Goal: Task Accomplishment & Management: Use online tool/utility

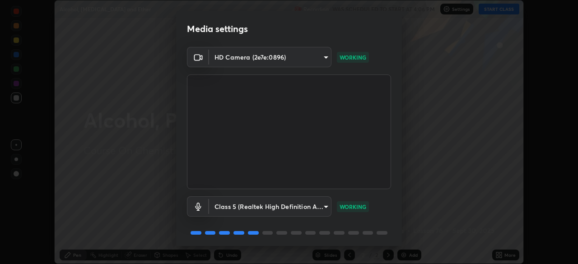
scroll to position [32, 0]
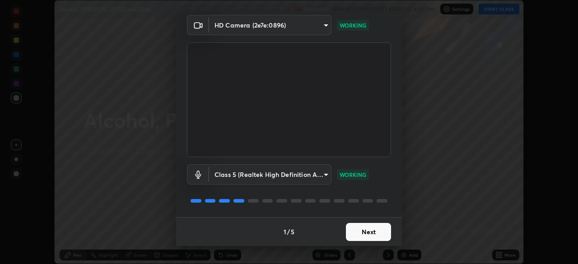
click at [352, 235] on button "Next" at bounding box center [368, 232] width 45 height 18
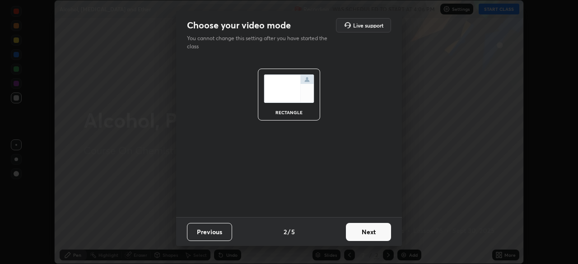
click at [352, 237] on button "Next" at bounding box center [368, 232] width 45 height 18
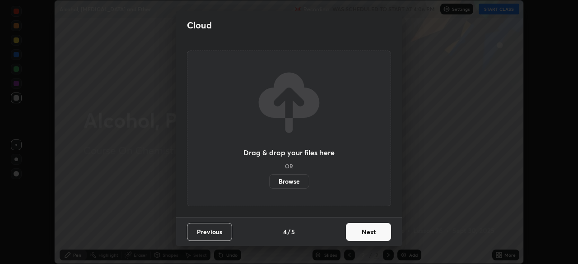
click at [364, 226] on button "Next" at bounding box center [368, 232] width 45 height 18
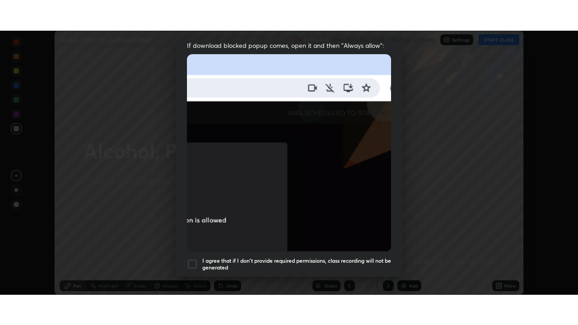
scroll to position [216, 0]
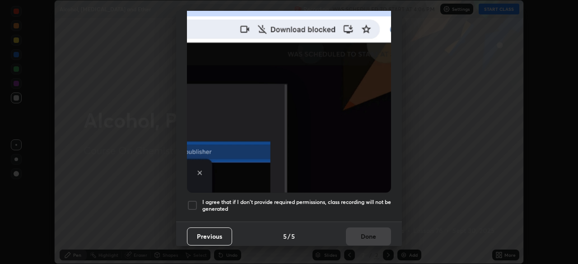
click at [195, 200] on div at bounding box center [192, 205] width 11 height 11
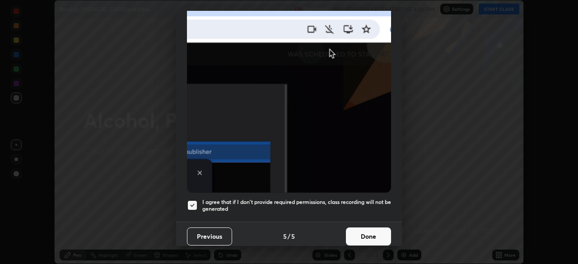
click at [361, 235] on button "Done" at bounding box center [368, 236] width 45 height 18
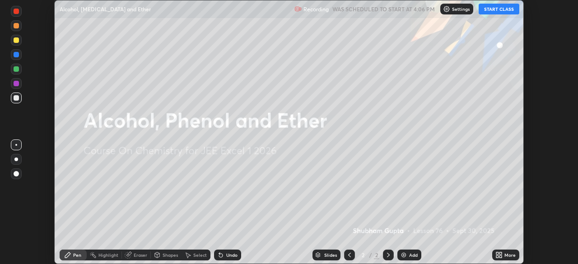
click at [498, 9] on button "START CLASS" at bounding box center [498, 9] width 41 height 11
click at [19, 158] on div at bounding box center [16, 159] width 11 height 11
click at [408, 259] on div "Add" at bounding box center [409, 255] width 24 height 11
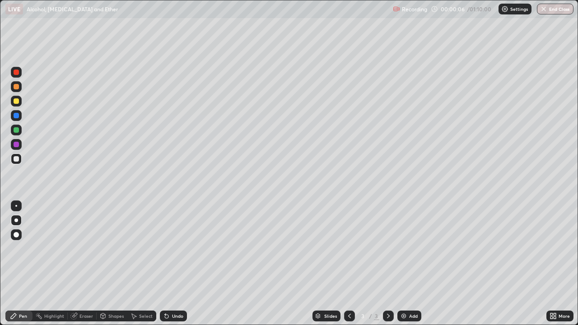
scroll to position [325, 578]
click at [16, 220] on div at bounding box center [16, 220] width 4 height 4
click at [17, 219] on div at bounding box center [16, 220] width 4 height 4
click at [19, 159] on div at bounding box center [16, 158] width 11 height 11
click at [21, 131] on div at bounding box center [16, 130] width 11 height 11
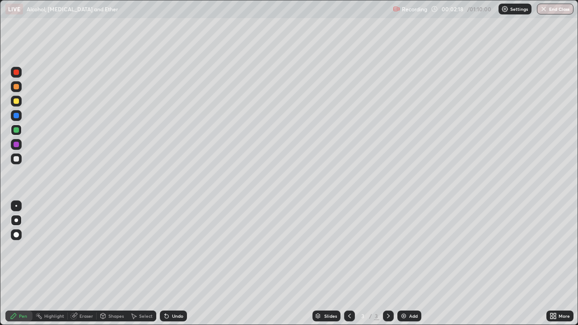
click at [20, 160] on div at bounding box center [16, 158] width 11 height 11
click at [19, 106] on div at bounding box center [16, 101] width 11 height 11
click at [21, 161] on div at bounding box center [16, 158] width 11 height 11
click at [18, 115] on div at bounding box center [16, 115] width 5 height 5
click at [408, 264] on div "Add" at bounding box center [409, 316] width 24 height 11
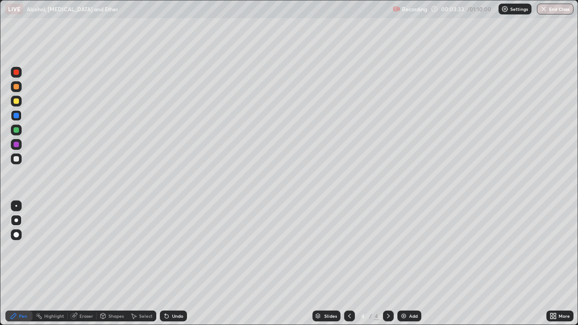
click at [19, 159] on div at bounding box center [16, 158] width 11 height 11
click at [109, 264] on div "Shapes" at bounding box center [115, 316] width 15 height 5
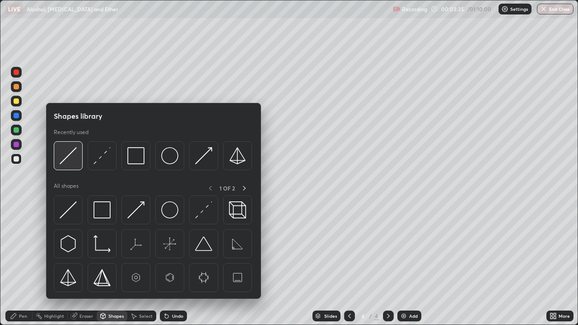
click at [74, 163] on img at bounding box center [68, 155] width 17 height 17
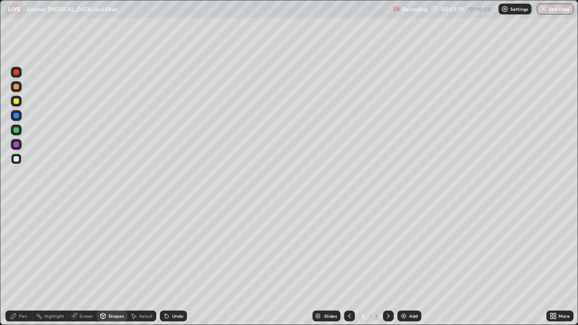
click at [172, 264] on div "Undo" at bounding box center [177, 316] width 11 height 5
click at [16, 102] on div at bounding box center [16, 100] width 5 height 5
click at [175, 264] on div "Undo" at bounding box center [177, 316] width 11 height 5
click at [26, 264] on div "Pen" at bounding box center [23, 316] width 8 height 5
click at [403, 264] on img at bounding box center [403, 315] width 7 height 7
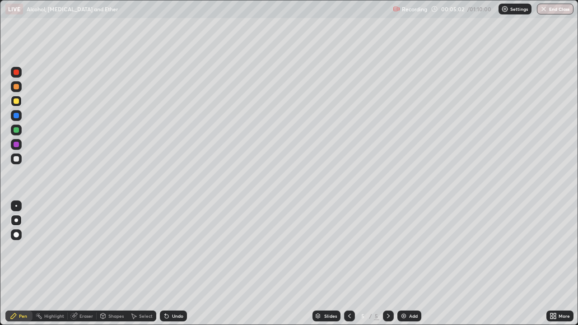
click at [169, 264] on div "Undo" at bounding box center [173, 316] width 27 height 11
click at [349, 264] on icon at bounding box center [349, 315] width 7 height 7
click at [114, 264] on div "Shapes" at bounding box center [115, 316] width 15 height 5
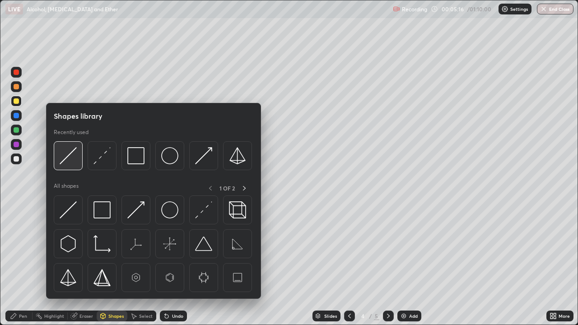
click at [70, 166] on div at bounding box center [68, 155] width 29 height 29
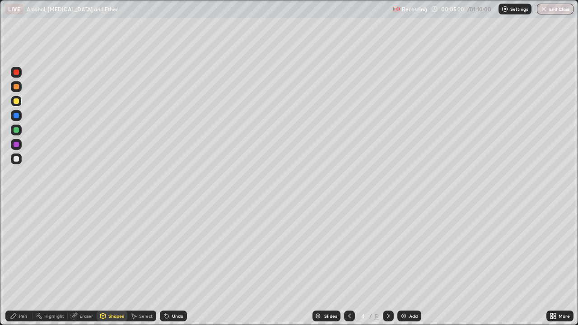
click at [21, 264] on div "Pen" at bounding box center [18, 316] width 27 height 11
click at [20, 158] on div at bounding box center [16, 158] width 11 height 11
click at [110, 264] on div "Shapes" at bounding box center [115, 316] width 15 height 5
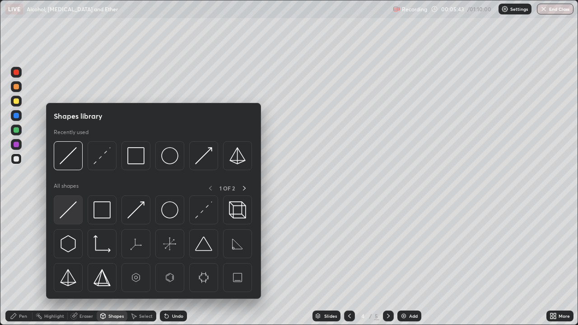
click at [72, 210] on img at bounding box center [68, 209] width 17 height 17
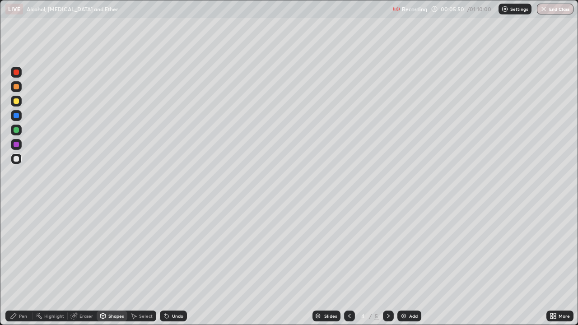
click at [26, 264] on div "Pen" at bounding box center [18, 316] width 27 height 11
click at [15, 105] on div at bounding box center [16, 101] width 11 height 11
click at [348, 264] on icon at bounding box center [349, 315] width 7 height 7
click at [20, 131] on div at bounding box center [16, 130] width 11 height 11
click at [387, 264] on icon at bounding box center [388, 315] width 7 height 7
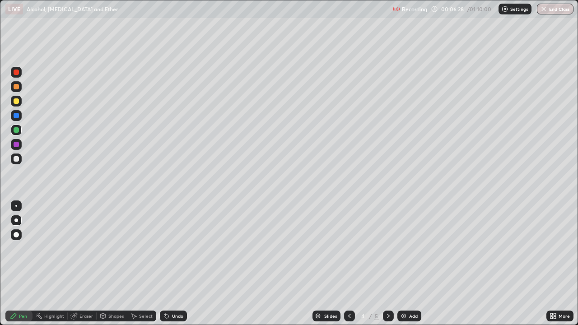
click at [17, 103] on div at bounding box center [16, 100] width 5 height 5
click at [20, 131] on div at bounding box center [16, 130] width 11 height 11
click at [17, 113] on div at bounding box center [16, 115] width 5 height 5
click at [19, 114] on div at bounding box center [16, 115] width 11 height 11
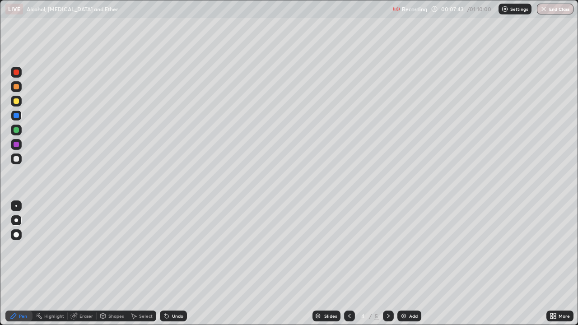
click at [16, 73] on div at bounding box center [16, 72] width 5 height 5
click at [15, 73] on div at bounding box center [16, 72] width 5 height 5
click at [388, 264] on icon at bounding box center [388, 315] width 7 height 7
click at [20, 156] on div at bounding box center [16, 158] width 11 height 11
click at [20, 158] on div at bounding box center [16, 158] width 11 height 11
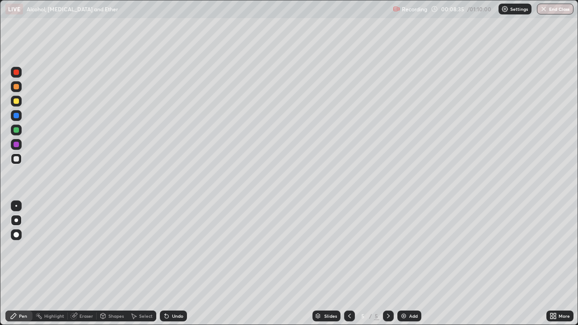
click at [348, 264] on icon at bounding box center [349, 315] width 7 height 7
click at [387, 264] on icon at bounding box center [388, 315] width 7 height 7
click at [177, 264] on div "Undo" at bounding box center [177, 316] width 11 height 5
click at [403, 264] on img at bounding box center [403, 315] width 7 height 7
click at [20, 158] on div at bounding box center [16, 158] width 11 height 11
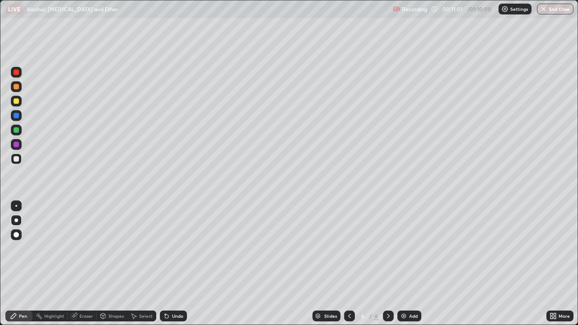
click at [348, 264] on div at bounding box center [349, 316] width 11 height 11
click at [348, 264] on icon at bounding box center [349, 315] width 7 height 7
click at [383, 264] on div at bounding box center [388, 316] width 11 height 11
click at [346, 264] on div at bounding box center [349, 316] width 11 height 11
click at [383, 264] on div at bounding box center [388, 316] width 11 height 11
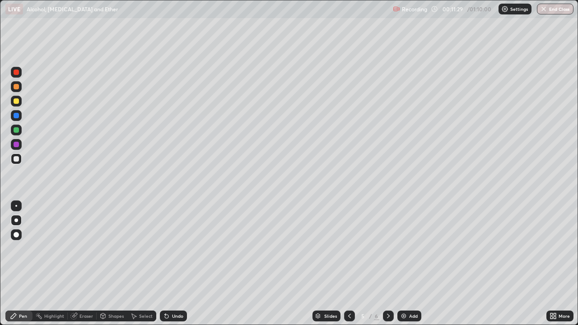
click at [386, 264] on icon at bounding box center [388, 315] width 7 height 7
click at [172, 264] on div "Undo" at bounding box center [177, 316] width 11 height 5
click at [167, 264] on icon at bounding box center [166, 315] width 7 height 7
click at [16, 102] on div at bounding box center [16, 100] width 5 height 5
click at [21, 157] on div at bounding box center [16, 158] width 11 height 11
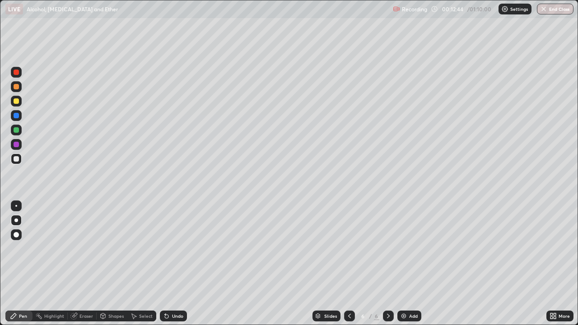
click at [172, 264] on div "Undo" at bounding box center [177, 316] width 11 height 5
click at [171, 264] on div "Undo" at bounding box center [173, 316] width 27 height 11
click at [170, 264] on div "Undo" at bounding box center [173, 316] width 27 height 11
click at [167, 264] on icon at bounding box center [166, 315] width 7 height 7
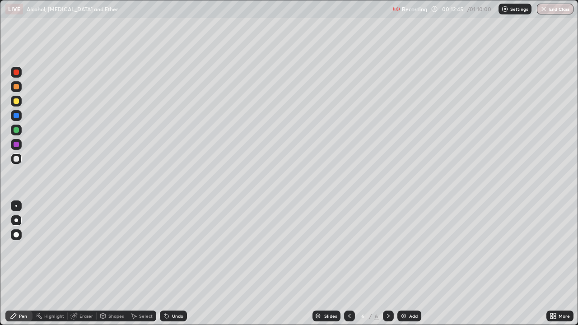
click at [167, 264] on icon at bounding box center [166, 315] width 7 height 7
click at [21, 145] on div at bounding box center [16, 144] width 11 height 11
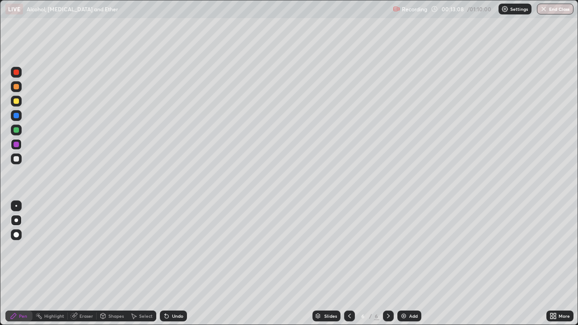
click at [21, 145] on div at bounding box center [16, 144] width 11 height 11
click at [16, 105] on div at bounding box center [16, 101] width 11 height 11
click at [20, 106] on div at bounding box center [16, 101] width 11 height 14
click at [79, 264] on div "Eraser" at bounding box center [82, 316] width 29 height 11
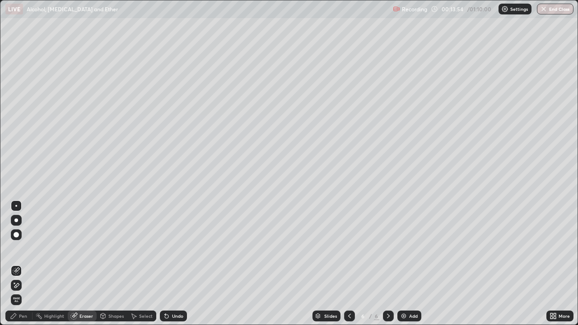
click at [18, 264] on div at bounding box center [16, 285] width 11 height 11
click at [23, 264] on div "Pen" at bounding box center [18, 316] width 27 height 11
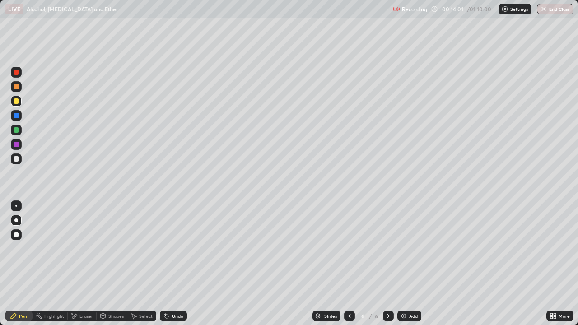
click at [19, 112] on div at bounding box center [16, 115] width 11 height 11
click at [20, 157] on div at bounding box center [16, 158] width 11 height 11
click at [20, 156] on div at bounding box center [16, 158] width 11 height 11
click at [20, 131] on div at bounding box center [16, 130] width 11 height 11
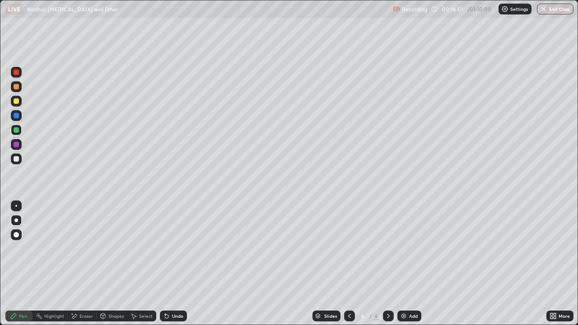
click at [20, 131] on div at bounding box center [16, 130] width 11 height 11
click at [21, 131] on div at bounding box center [16, 130] width 11 height 11
click at [20, 157] on div at bounding box center [16, 158] width 11 height 11
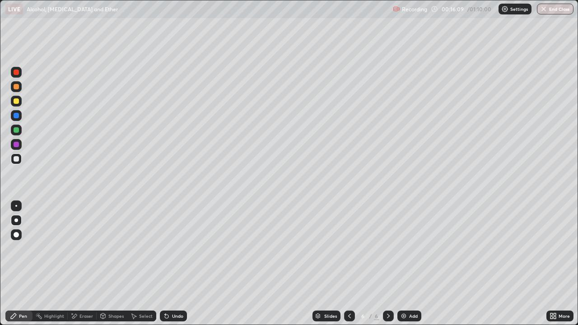
click at [182, 264] on div "Undo" at bounding box center [173, 316] width 27 height 11
click at [175, 264] on div "Undo" at bounding box center [177, 316] width 11 height 5
click at [176, 264] on div "Undo" at bounding box center [173, 316] width 27 height 11
click at [20, 130] on div at bounding box center [16, 130] width 11 height 11
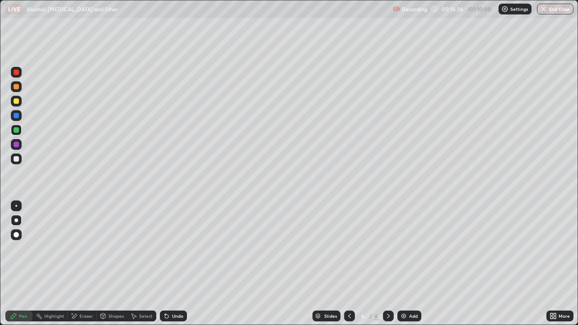
click at [80, 264] on div "Eraser" at bounding box center [86, 316] width 14 height 5
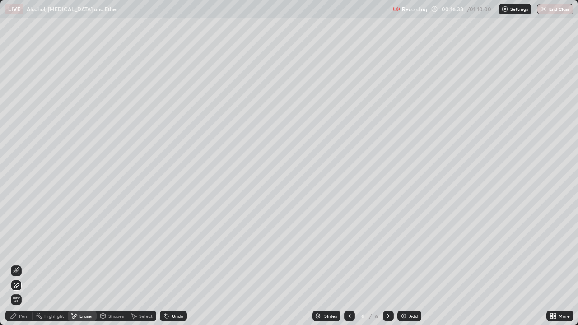
click at [23, 264] on div "Pen" at bounding box center [23, 316] width 8 height 5
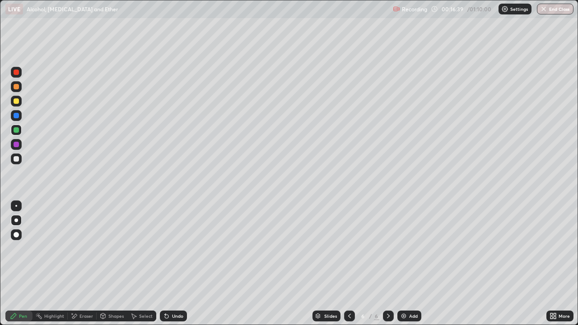
click at [21, 133] on div at bounding box center [16, 130] width 11 height 11
click at [21, 159] on div at bounding box center [16, 158] width 11 height 11
click at [20, 145] on div at bounding box center [16, 144] width 11 height 11
click at [14, 102] on div at bounding box center [16, 100] width 5 height 5
click at [348, 264] on icon at bounding box center [349, 315] width 7 height 7
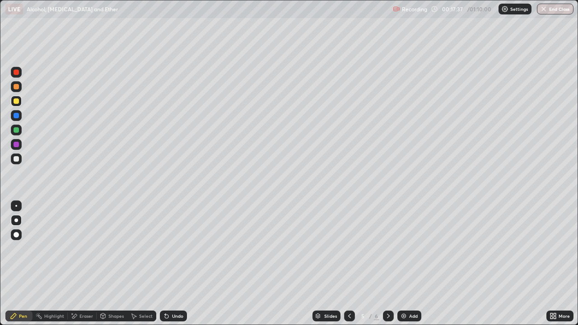
click at [348, 264] on icon at bounding box center [349, 315] width 7 height 7
click at [387, 264] on icon at bounding box center [388, 315] width 7 height 7
click at [384, 264] on div at bounding box center [388, 316] width 11 height 11
click at [17, 88] on div at bounding box center [16, 86] width 5 height 5
click at [17, 112] on div at bounding box center [16, 115] width 11 height 11
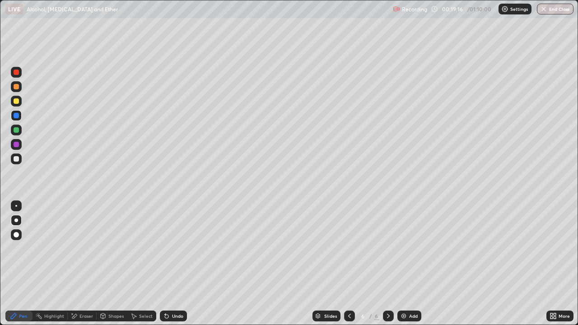
click at [20, 159] on div at bounding box center [16, 158] width 11 height 11
click at [15, 87] on div at bounding box center [16, 86] width 5 height 5
click at [406, 264] on img at bounding box center [403, 315] width 7 height 7
click at [16, 102] on div at bounding box center [16, 100] width 5 height 5
click at [15, 106] on div at bounding box center [16, 101] width 11 height 11
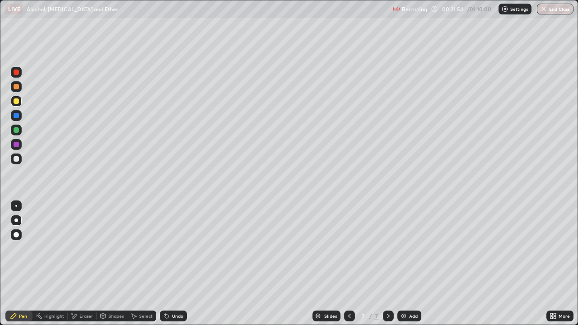
click at [21, 145] on div at bounding box center [16, 144] width 11 height 11
click at [20, 130] on div at bounding box center [16, 130] width 11 height 11
click at [16, 102] on div at bounding box center [16, 100] width 5 height 5
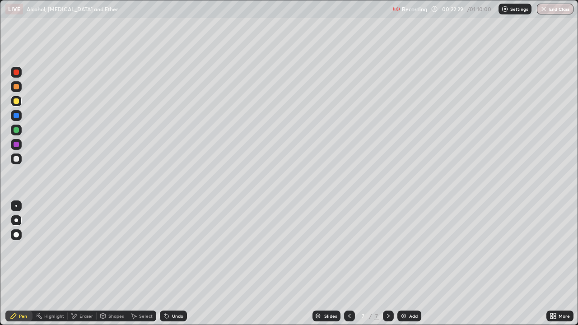
click at [17, 115] on div at bounding box center [16, 115] width 5 height 5
click at [20, 160] on div at bounding box center [16, 158] width 11 height 11
click at [172, 264] on div "Undo" at bounding box center [177, 316] width 11 height 5
click at [408, 264] on div "Add" at bounding box center [409, 316] width 24 height 11
click at [17, 104] on div at bounding box center [16, 101] width 11 height 11
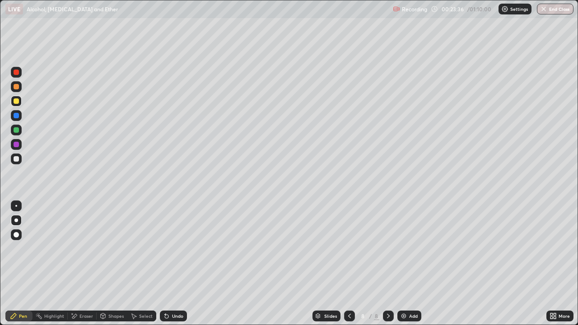
click at [16, 88] on div at bounding box center [16, 86] width 5 height 5
click at [17, 114] on div at bounding box center [16, 115] width 5 height 5
click at [18, 113] on div at bounding box center [16, 115] width 5 height 5
click at [12, 105] on div at bounding box center [16, 101] width 11 height 11
click at [20, 143] on div at bounding box center [16, 144] width 11 height 11
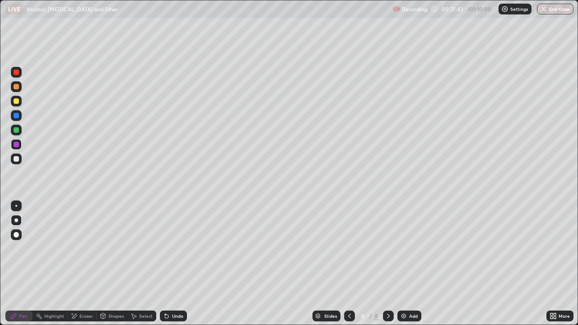
click at [19, 160] on div at bounding box center [16, 158] width 11 height 11
click at [21, 160] on div at bounding box center [16, 158] width 11 height 11
click at [15, 105] on div at bounding box center [16, 101] width 11 height 11
click at [18, 74] on div at bounding box center [16, 72] width 5 height 5
click at [15, 71] on div at bounding box center [16, 72] width 5 height 5
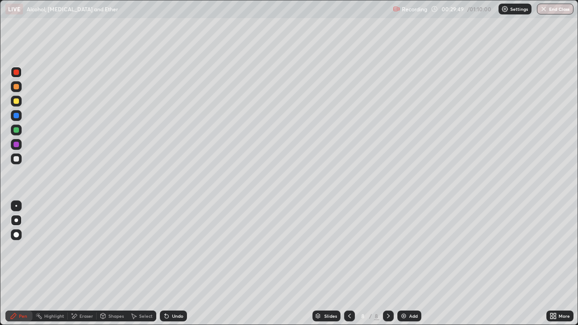
click at [17, 116] on div at bounding box center [16, 115] width 5 height 5
click at [14, 100] on div at bounding box center [16, 100] width 5 height 5
click at [347, 264] on icon at bounding box center [349, 315] width 7 height 7
click at [348, 264] on icon at bounding box center [349, 315] width 7 height 7
click at [350, 264] on div at bounding box center [349, 316] width 11 height 11
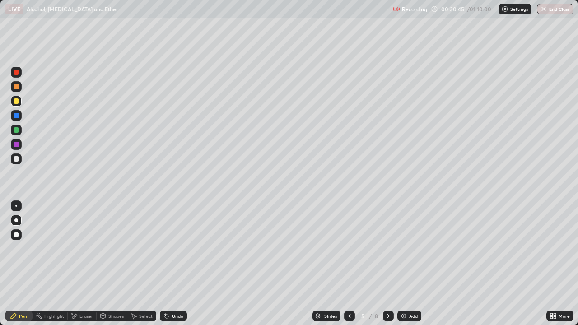
click at [348, 264] on icon at bounding box center [349, 315] width 7 height 7
click at [387, 264] on icon at bounding box center [388, 315] width 7 height 7
click at [19, 158] on div at bounding box center [16, 158] width 11 height 11
click at [386, 264] on icon at bounding box center [388, 315] width 7 height 7
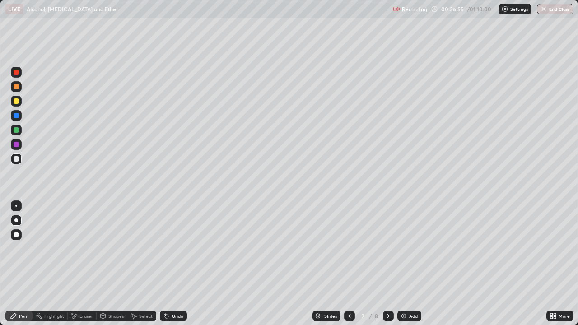
click at [387, 264] on icon at bounding box center [388, 315] width 7 height 7
click at [404, 264] on img at bounding box center [403, 315] width 7 height 7
click at [21, 158] on div at bounding box center [16, 158] width 11 height 11
click at [18, 103] on div at bounding box center [16, 101] width 11 height 11
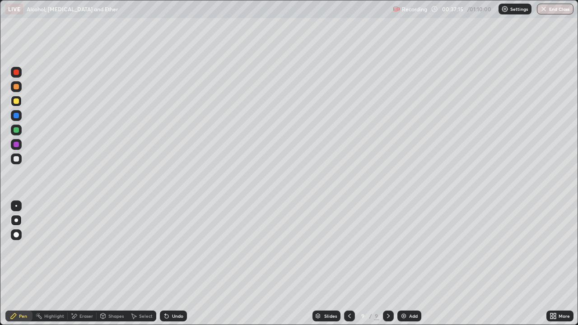
click at [17, 101] on div at bounding box center [16, 100] width 5 height 5
click at [18, 100] on div at bounding box center [16, 100] width 5 height 5
click at [21, 158] on div at bounding box center [16, 158] width 11 height 11
click at [400, 264] on div "Add" at bounding box center [409, 316] width 24 height 11
click at [20, 160] on div at bounding box center [16, 158] width 11 height 11
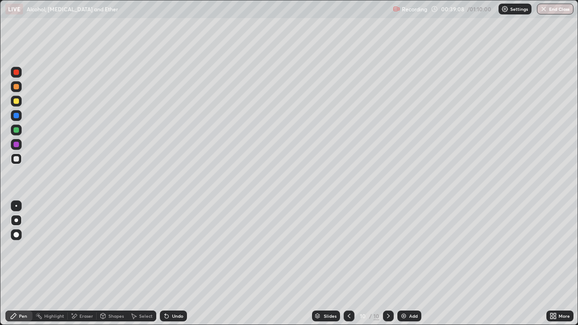
click at [109, 264] on div "Shapes" at bounding box center [115, 316] width 15 height 5
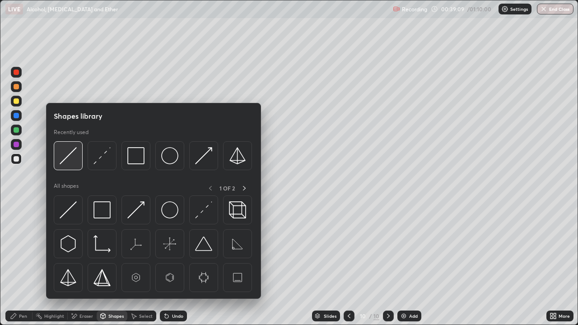
click at [74, 162] on img at bounding box center [68, 155] width 17 height 17
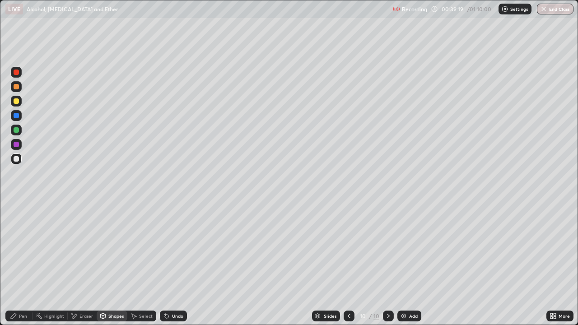
click at [18, 102] on div at bounding box center [16, 100] width 5 height 5
click at [172, 264] on div "Undo" at bounding box center [173, 316] width 27 height 11
click at [170, 264] on div "Undo" at bounding box center [173, 316] width 27 height 11
click at [21, 264] on div "Pen" at bounding box center [18, 316] width 27 height 11
click at [168, 264] on icon at bounding box center [166, 315] width 7 height 7
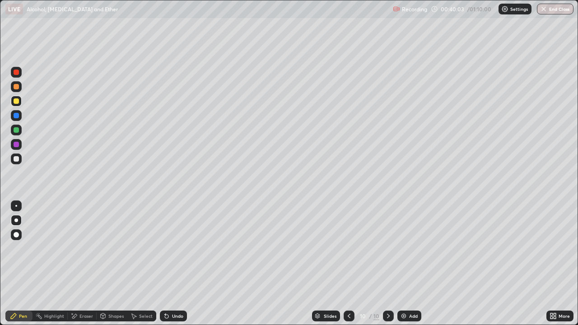
click at [21, 162] on div at bounding box center [16, 158] width 11 height 11
click at [111, 264] on div "Shapes" at bounding box center [112, 316] width 31 height 11
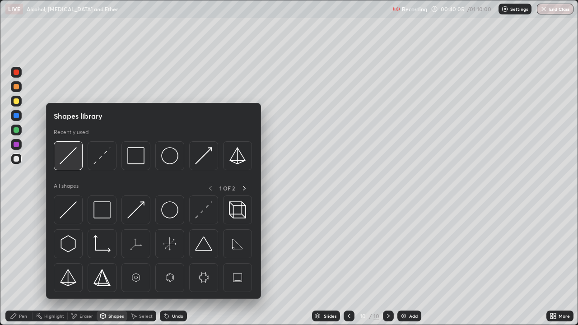
click at [78, 157] on div at bounding box center [68, 155] width 29 height 29
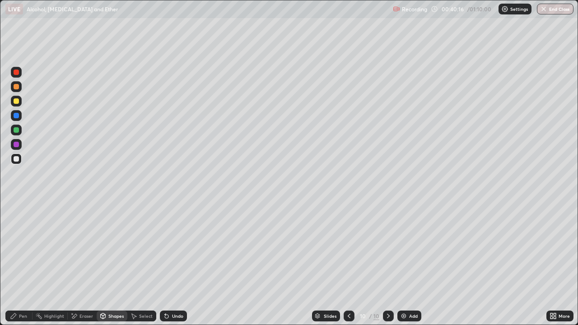
click at [17, 105] on div at bounding box center [16, 101] width 11 height 11
click at [83, 264] on div "Eraser" at bounding box center [86, 316] width 14 height 5
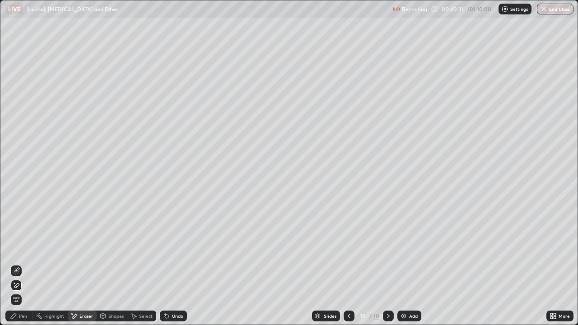
click at [16, 264] on icon at bounding box center [16, 270] width 5 height 5
click at [17, 264] on icon at bounding box center [13, 315] width 7 height 7
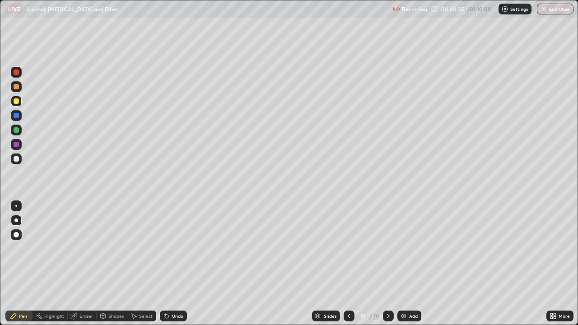
click at [17, 97] on div at bounding box center [16, 101] width 11 height 11
click at [15, 72] on div at bounding box center [16, 72] width 5 height 5
click at [348, 264] on icon at bounding box center [348, 315] width 7 height 7
click at [387, 264] on icon at bounding box center [388, 315] width 7 height 7
click at [107, 264] on div "Shapes" at bounding box center [112, 316] width 31 height 11
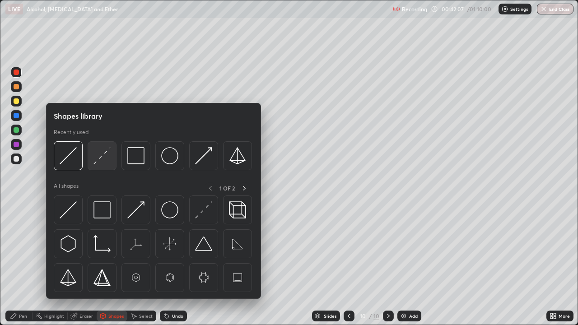
click at [102, 161] on img at bounding box center [101, 155] width 17 height 17
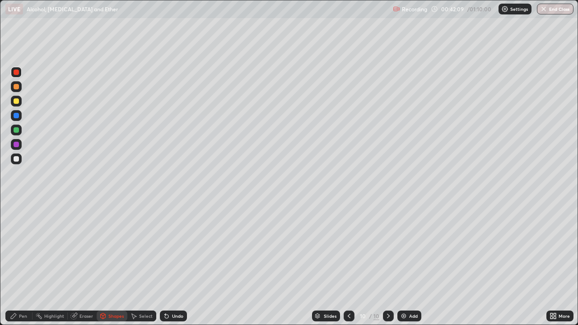
click at [17, 113] on div at bounding box center [16, 115] width 5 height 5
click at [21, 145] on div at bounding box center [16, 144] width 11 height 11
click at [79, 264] on div "Eraser" at bounding box center [86, 316] width 14 height 5
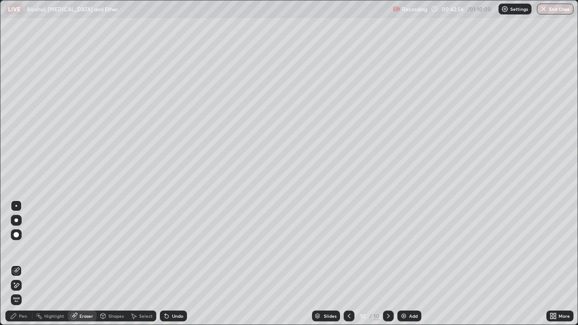
click at [15, 264] on icon at bounding box center [16, 270] width 5 height 5
click at [16, 264] on icon at bounding box center [13, 315] width 5 height 5
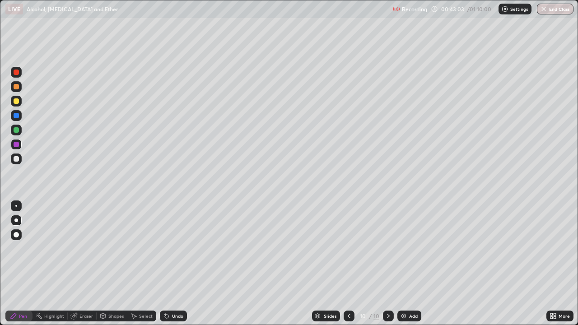
click at [17, 114] on div at bounding box center [16, 115] width 5 height 5
click at [106, 264] on div "Shapes" at bounding box center [112, 316] width 31 height 11
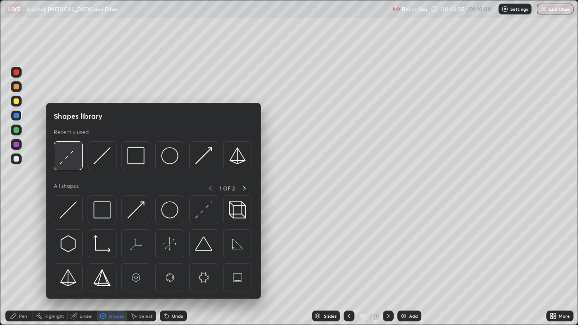
click at [69, 162] on img at bounding box center [68, 155] width 17 height 17
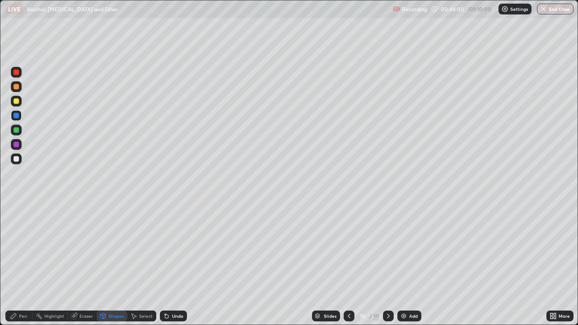
click at [352, 264] on icon at bounding box center [348, 315] width 7 height 7
click at [387, 264] on icon at bounding box center [388, 315] width 7 height 7
click at [348, 264] on icon at bounding box center [348, 315] width 7 height 7
click at [347, 264] on icon at bounding box center [348, 315] width 7 height 7
click at [348, 264] on icon at bounding box center [348, 315] width 7 height 7
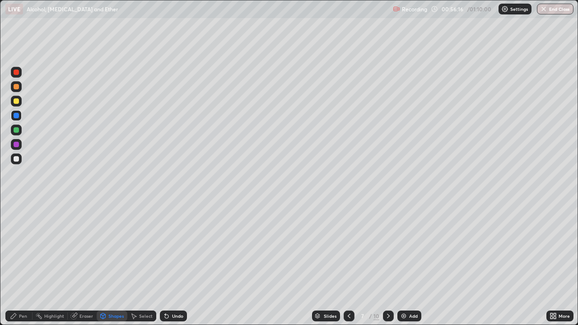
click at [350, 264] on div at bounding box center [348, 316] width 11 height 18
click at [348, 264] on icon at bounding box center [348, 315] width 7 height 7
click at [349, 264] on icon at bounding box center [348, 315] width 7 height 7
click at [348, 264] on icon at bounding box center [349, 316] width 3 height 5
click at [387, 264] on icon at bounding box center [388, 315] width 7 height 7
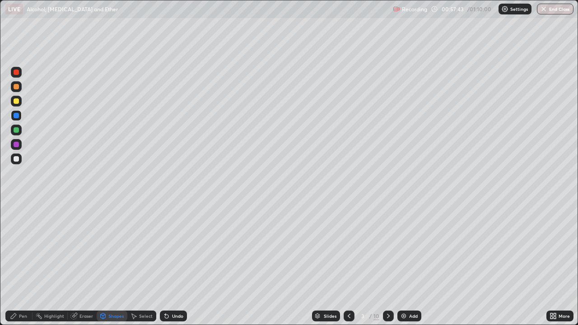
click at [387, 264] on icon at bounding box center [388, 316] width 3 height 5
click at [388, 264] on icon at bounding box center [388, 315] width 7 height 7
click at [387, 264] on icon at bounding box center [388, 315] width 7 height 7
click at [348, 264] on icon at bounding box center [348, 315] width 7 height 7
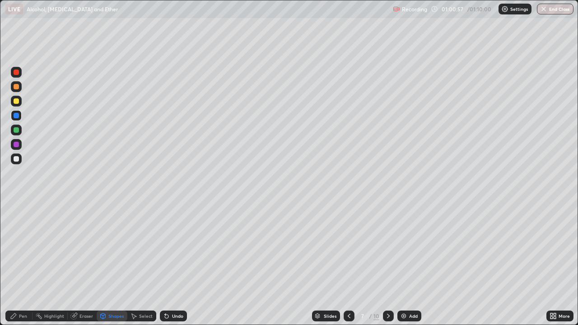
click at [348, 264] on icon at bounding box center [348, 315] width 7 height 7
click at [344, 264] on div at bounding box center [348, 316] width 11 height 11
click at [348, 264] on icon at bounding box center [348, 315] width 7 height 7
click at [388, 264] on icon at bounding box center [388, 315] width 7 height 7
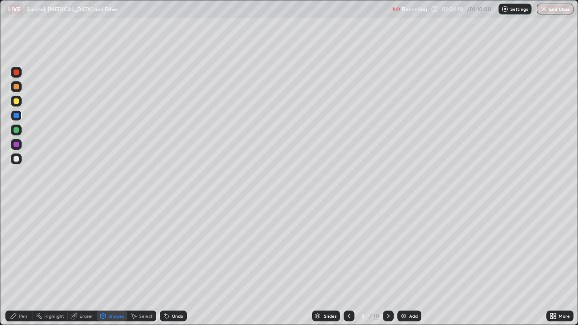
click at [551, 9] on button "End Class" at bounding box center [555, 9] width 37 height 11
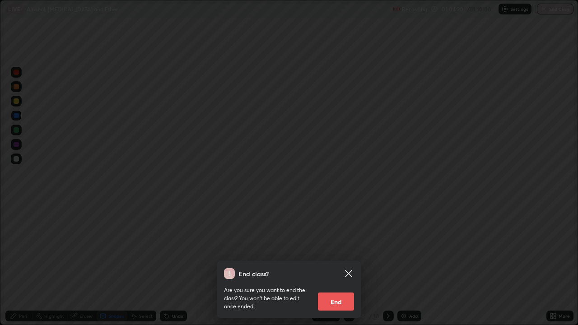
click at [338, 264] on button "End" at bounding box center [336, 301] width 36 height 18
